Goal: Task Accomplishment & Management: Manage account settings

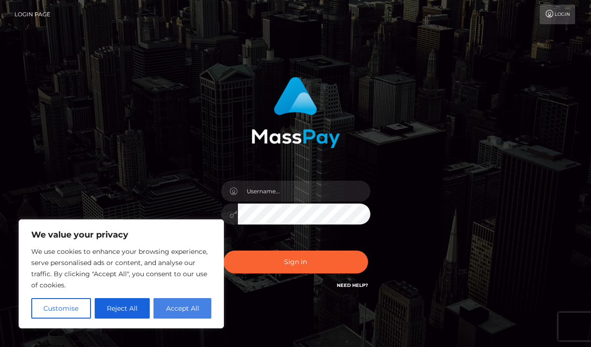
click at [168, 312] on button "Accept All" at bounding box center [182, 308] width 58 height 21
checkbox input "true"
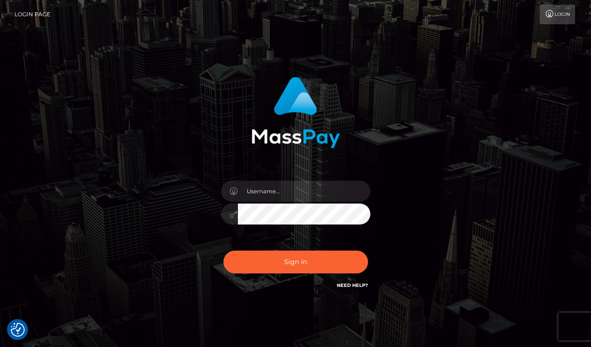
click at [552, 20] on link "Login" at bounding box center [556, 15] width 35 height 20
click at [554, 14] on link "Login" at bounding box center [556, 15] width 35 height 20
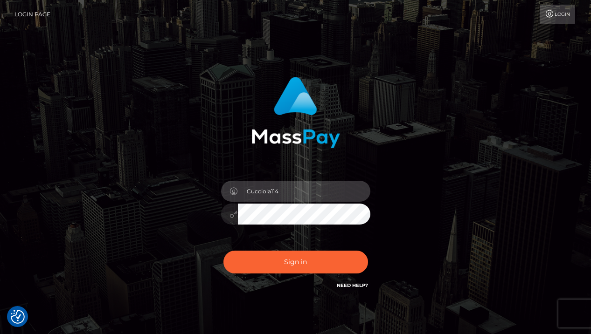
type input "Cucciola114"
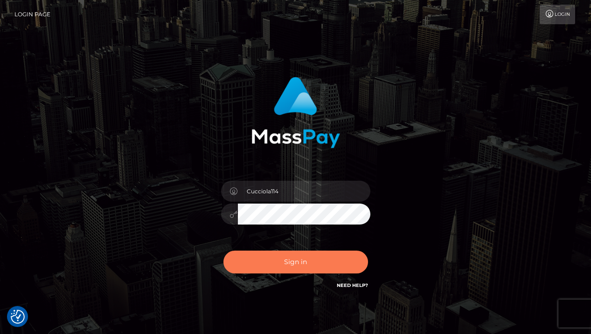
click at [299, 266] on button "Sign in" at bounding box center [295, 262] width 145 height 23
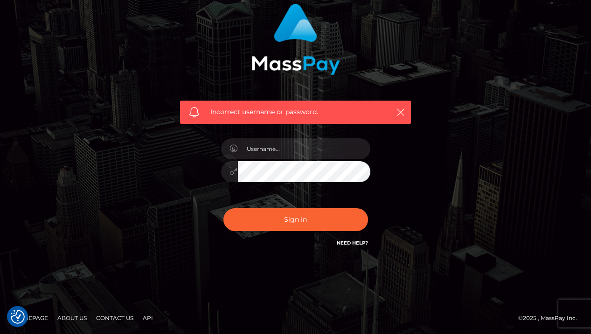
scroll to position [73, 0]
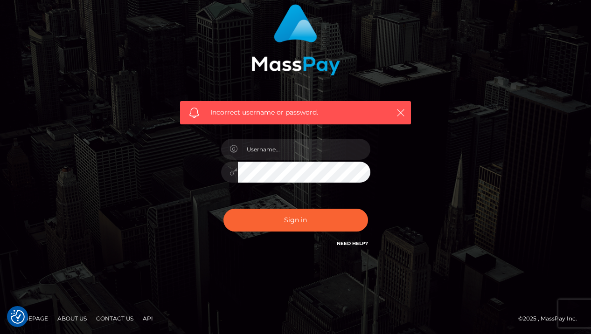
click at [347, 242] on link "Need Help?" at bounding box center [352, 244] width 31 height 6
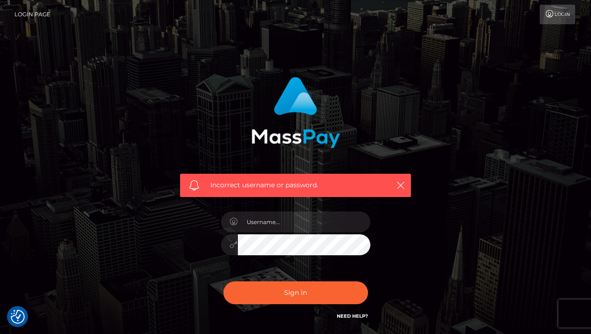
scroll to position [0, 0]
click at [37, 14] on link "Login Page" at bounding box center [32, 15] width 36 height 20
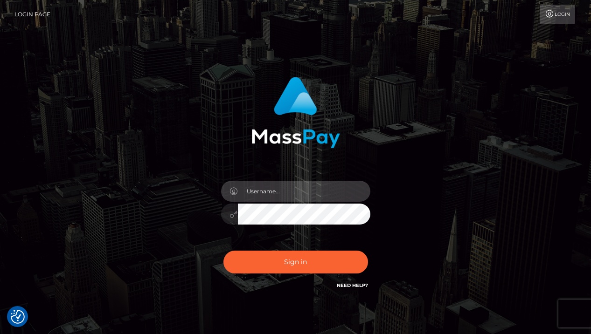
type input "Cucciola114"
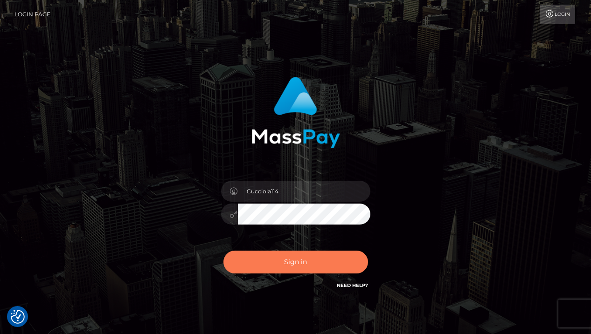
click at [296, 259] on button "Sign in" at bounding box center [295, 262] width 145 height 23
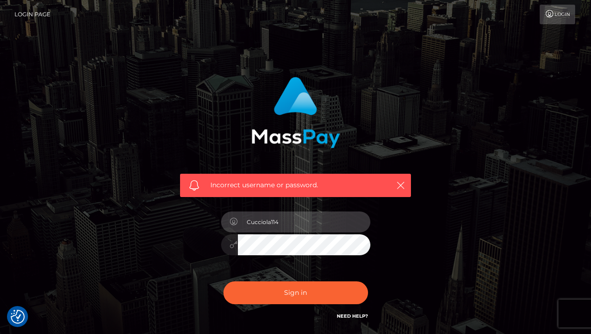
drag, startPoint x: 283, startPoint y: 221, endPoint x: 243, endPoint y: 221, distance: 40.1
click at [243, 221] on input "Cucciola114" at bounding box center [304, 222] width 132 height 21
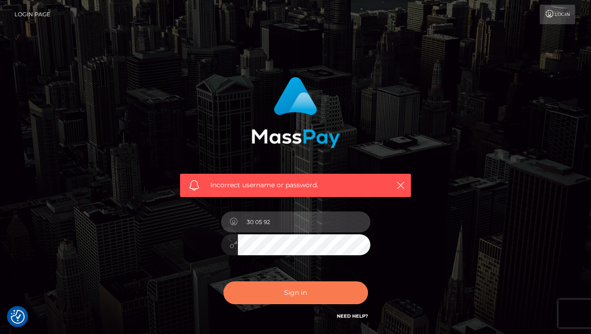
type input "30 05 92"
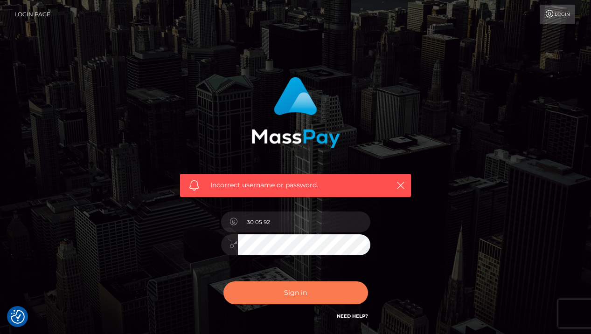
click at [288, 295] on button "Sign in" at bounding box center [295, 293] width 145 height 23
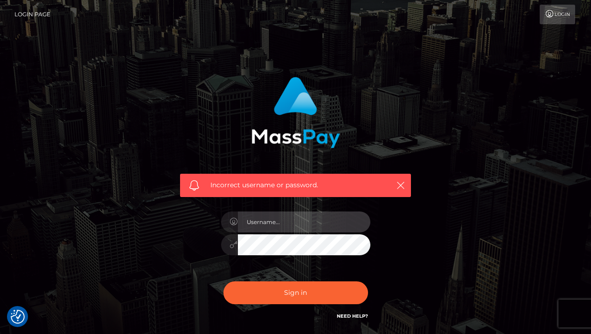
type input "30 05 92"
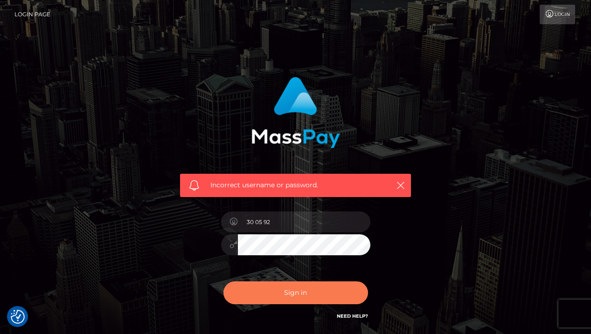
click at [276, 300] on button "Sign in" at bounding box center [295, 293] width 145 height 23
